Goal: Task Accomplishment & Management: Manage account settings

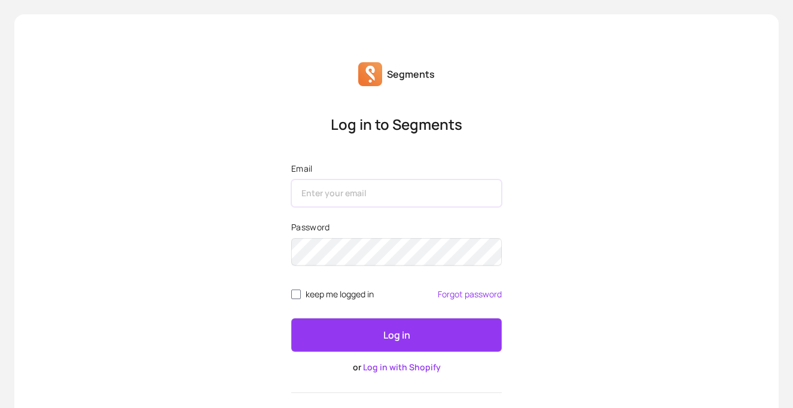
click at [348, 197] on input "Email" at bounding box center [396, 193] width 211 height 28
type input "akiko.kamiya@kanademono.design"
click at [362, 337] on button "Log in" at bounding box center [396, 334] width 211 height 33
click at [127, 100] on div "Segments Log in to Segments Email Password keep me logged in Forgot password Lo…" at bounding box center [396, 241] width 764 height 455
